Goal: Information Seeking & Learning: Check status

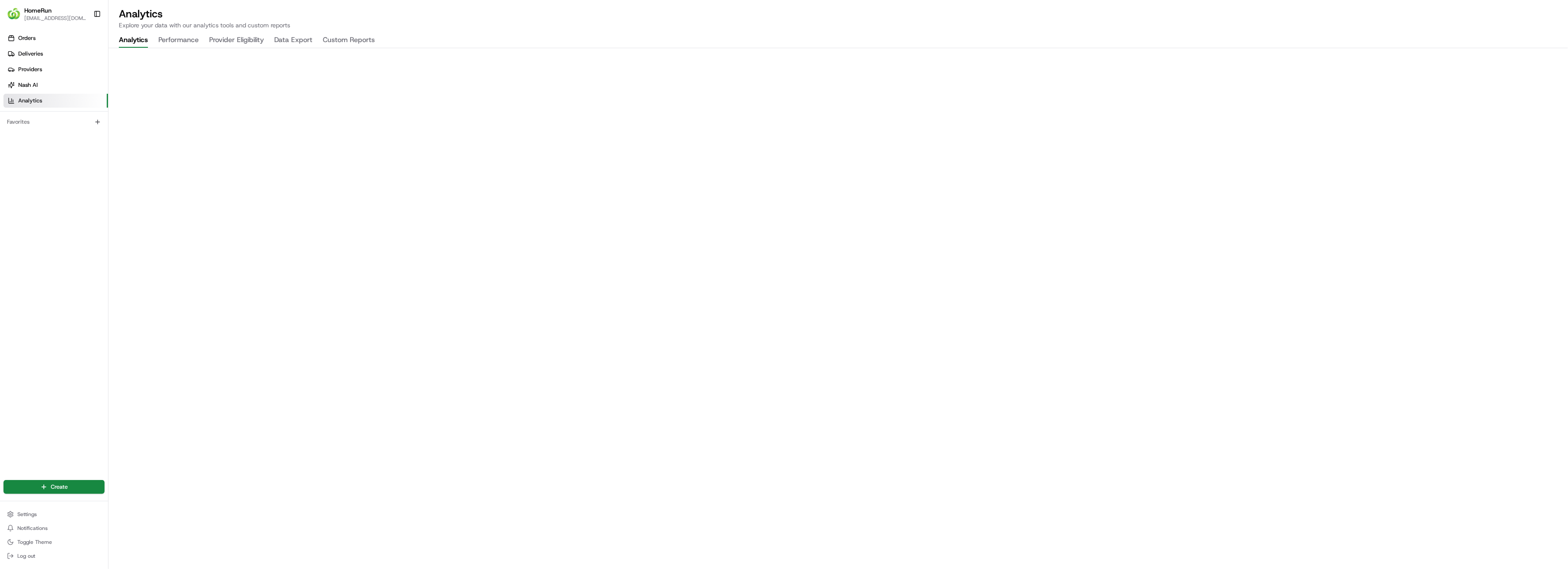
click at [130, 41] on button "Analytics" at bounding box center [133, 40] width 29 height 15
click at [181, 41] on button "Performance" at bounding box center [178, 40] width 40 height 15
click at [135, 43] on button "Analytics" at bounding box center [133, 40] width 29 height 15
click at [185, 42] on button "Performance" at bounding box center [178, 40] width 40 height 15
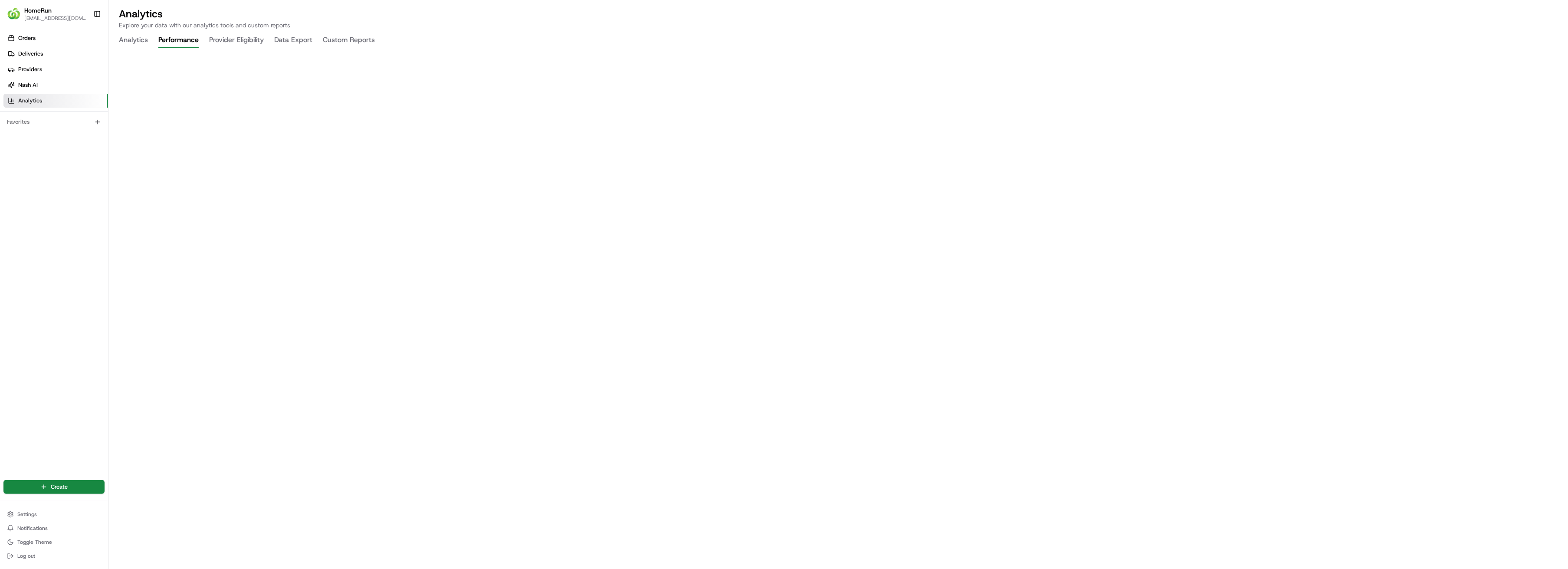
click at [138, 41] on button "Analytics" at bounding box center [133, 40] width 29 height 15
click at [188, 41] on button "Performance" at bounding box center [178, 40] width 40 height 15
click at [132, 41] on button "Analytics" at bounding box center [133, 40] width 29 height 15
click at [229, 42] on button "Provider Eligibility" at bounding box center [237, 40] width 55 height 15
click at [146, 40] on button "Analytics" at bounding box center [133, 40] width 29 height 15
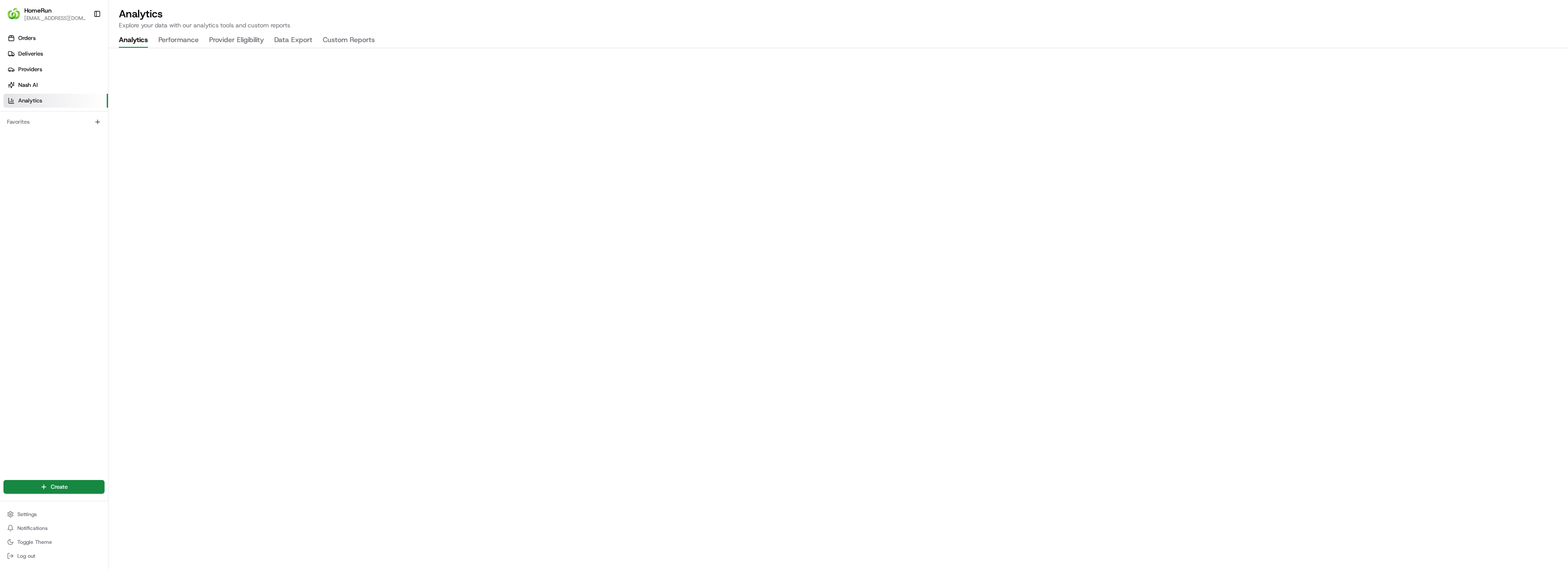
click at [173, 39] on button "Performance" at bounding box center [178, 40] width 40 height 15
click at [146, 41] on button "Analytics" at bounding box center [133, 40] width 29 height 15
click at [60, 333] on div "Orders Deliveries Providers [PERSON_NAME] Analytics Favorites" at bounding box center [54, 250] width 108 height 444
click at [175, 42] on button "Performance" at bounding box center [178, 40] width 40 height 15
click at [344, 40] on button "Custom Reports" at bounding box center [349, 40] width 52 height 15
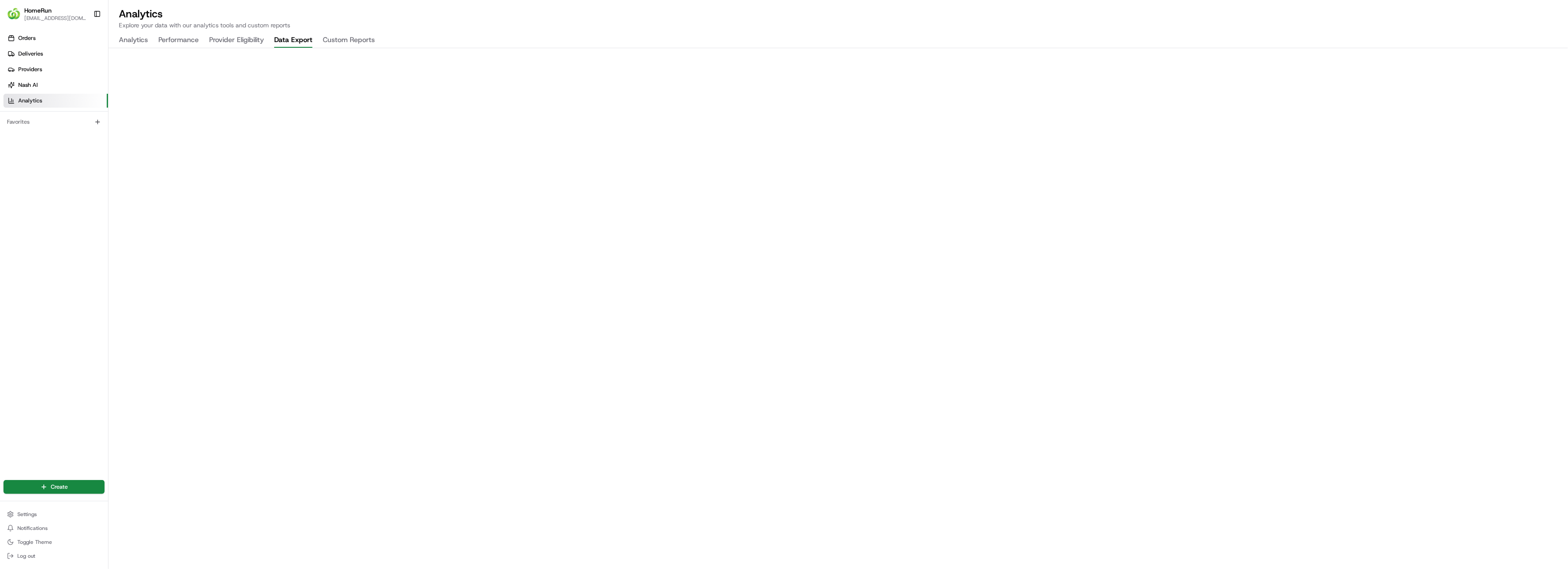
click at [290, 40] on button "Data Export" at bounding box center [293, 40] width 38 height 15
click at [227, 40] on button "Provider Eligibility" at bounding box center [237, 40] width 55 height 15
click at [177, 42] on button "Performance" at bounding box center [178, 40] width 40 height 15
click at [139, 41] on button "Analytics" at bounding box center [133, 40] width 29 height 15
